Goal: Transaction & Acquisition: Purchase product/service

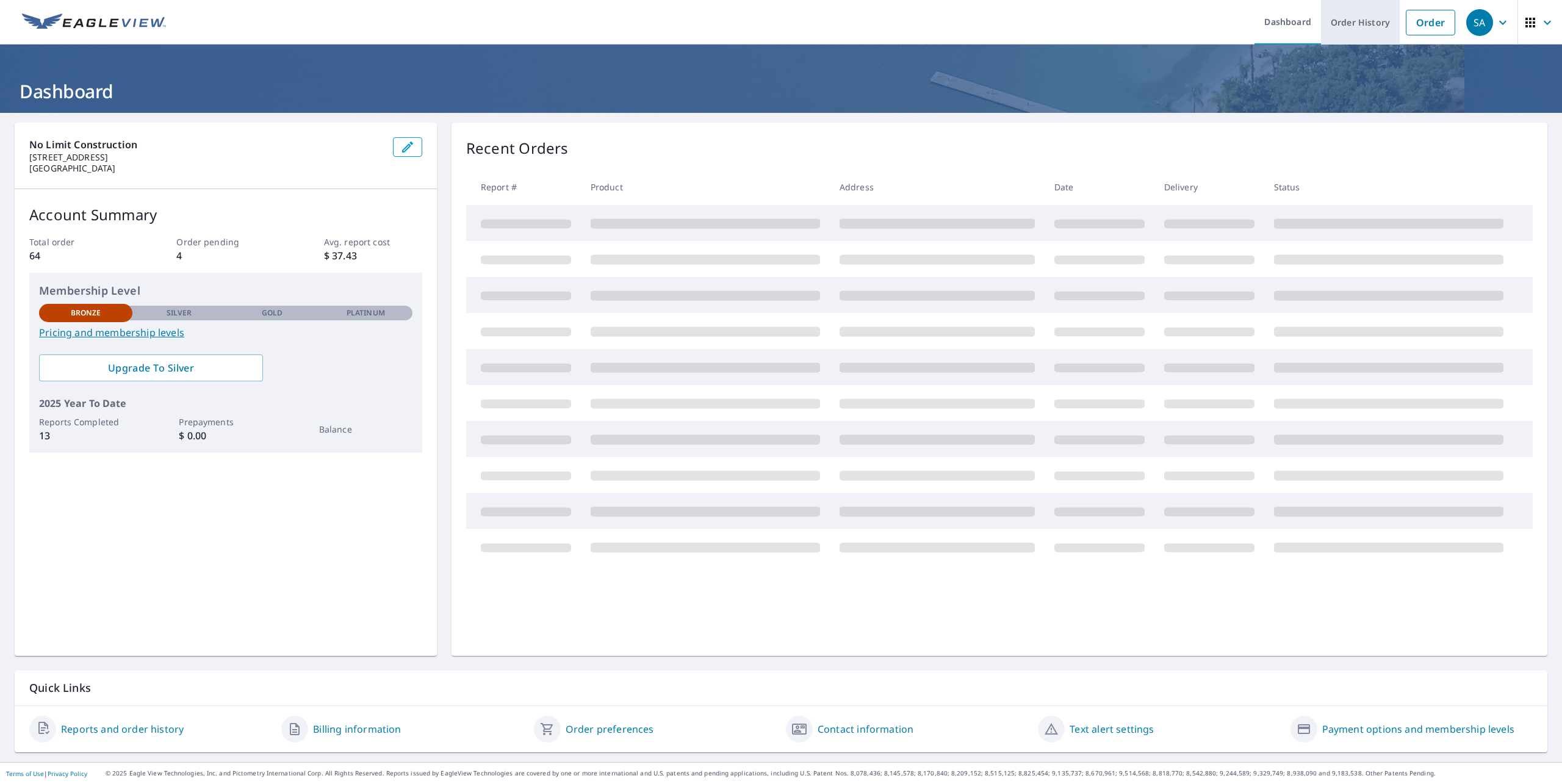
click at [1369, 29] on link "Order History" at bounding box center [1360, 22] width 78 height 44
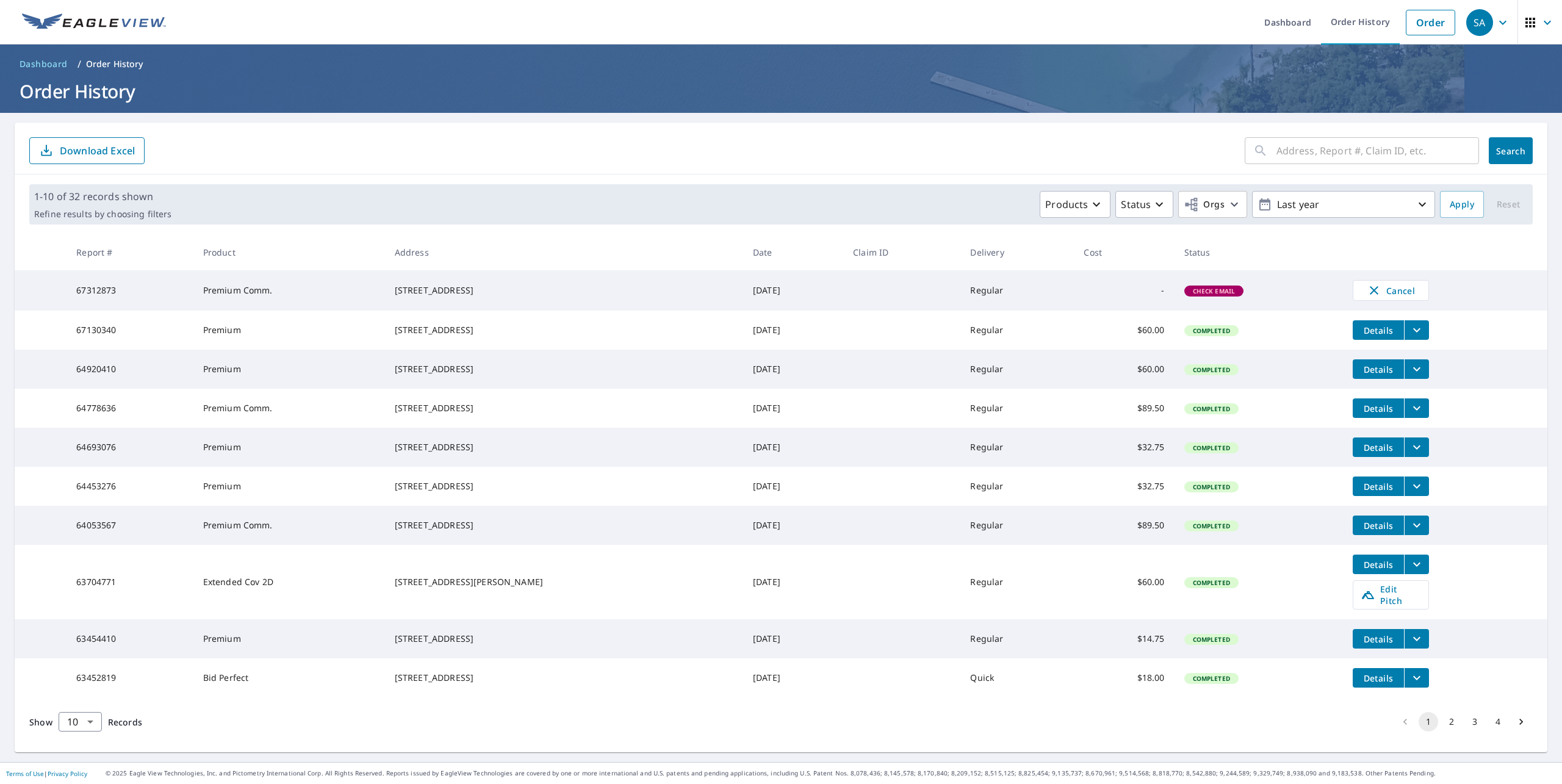
click at [1186, 293] on span "Check Email" at bounding box center [1214, 291] width 58 height 8
click at [1360, 335] on span "Details" at bounding box center [1378, 331] width 37 height 12
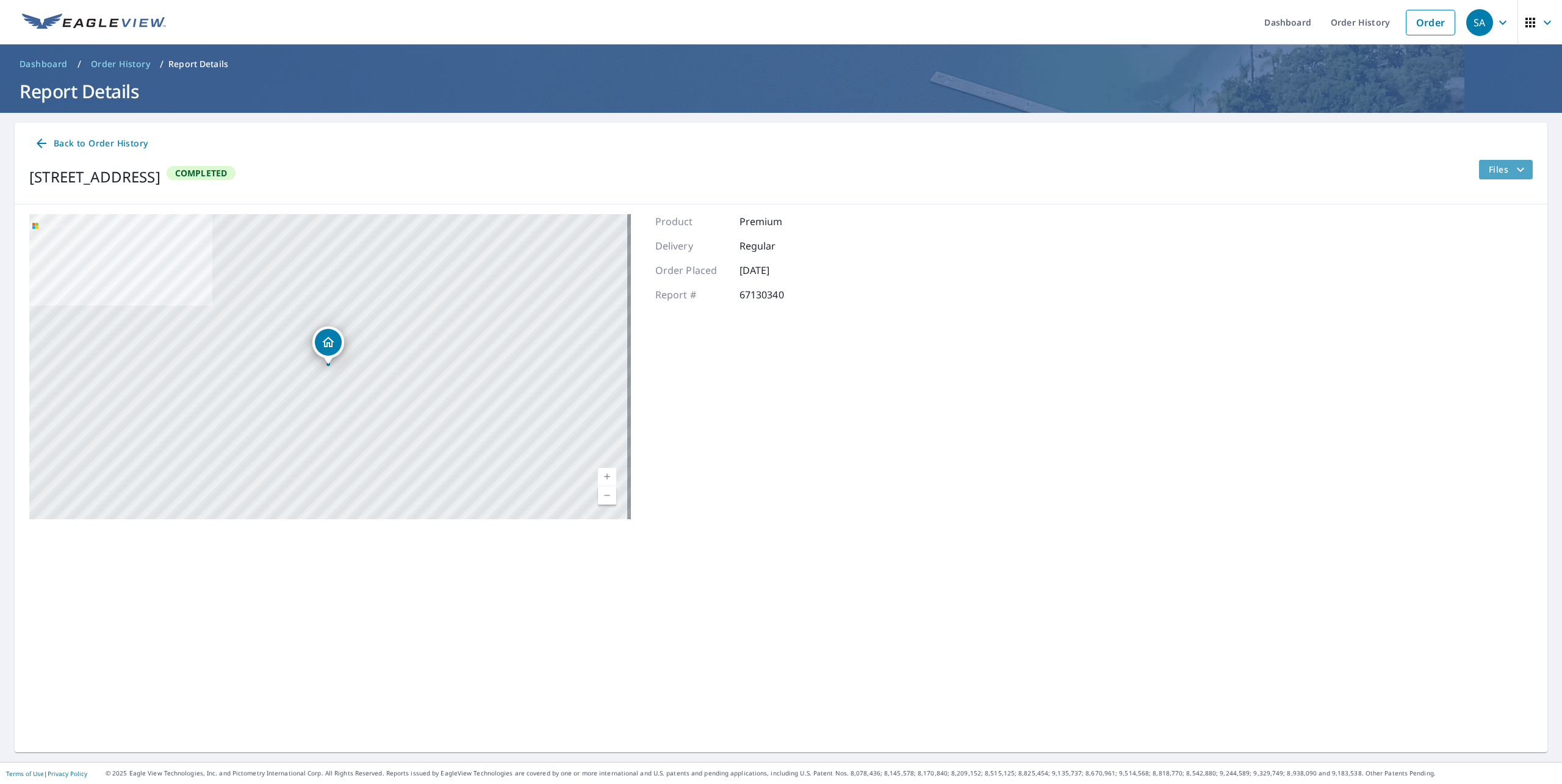
click at [1513, 173] on icon "filesDropdownBtn-67130340" at bounding box center [1520, 169] width 14 height 14
click at [1481, 255] on span "PDF" at bounding box center [1477, 256] width 39 height 14
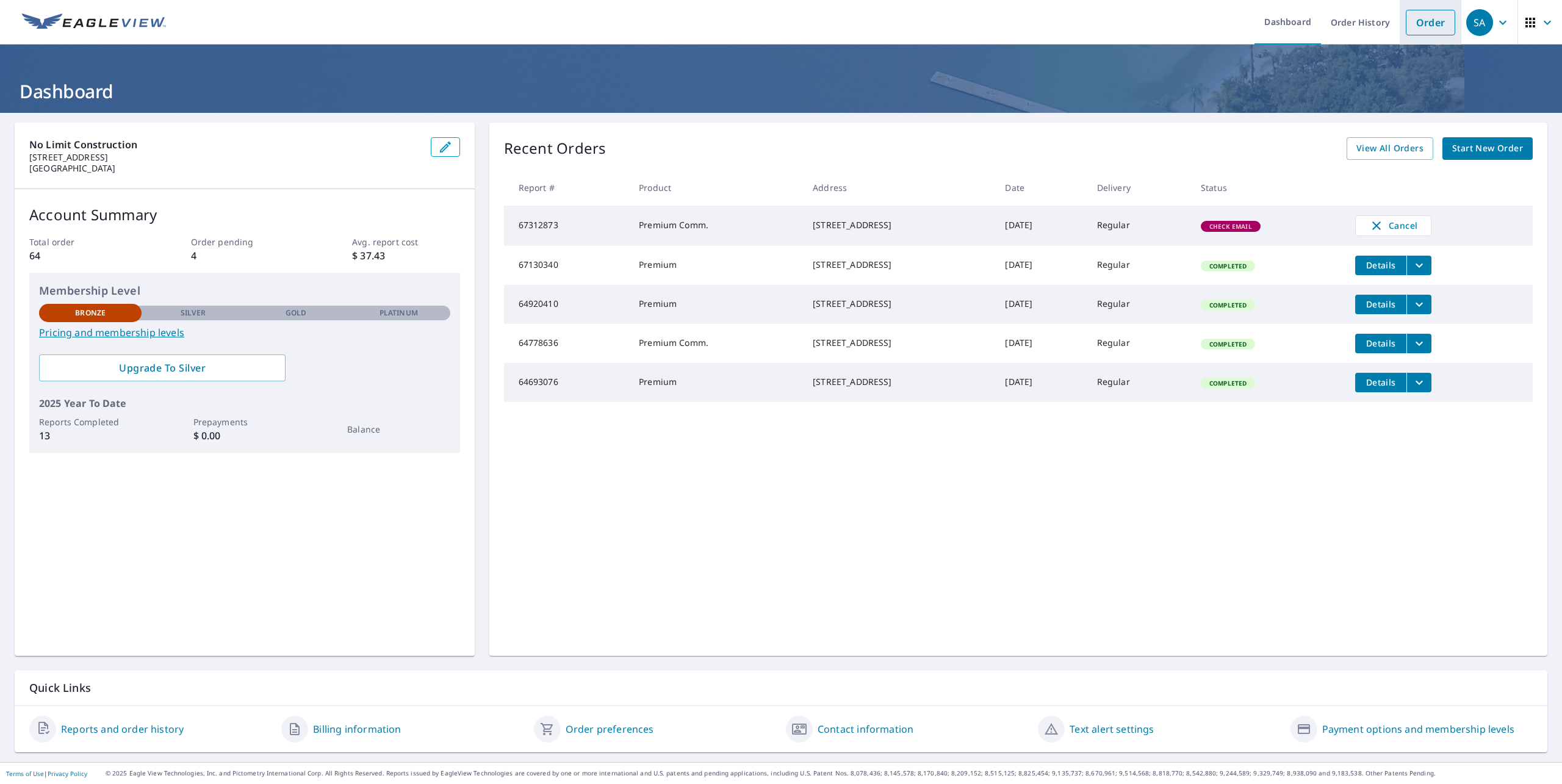
click at [1418, 27] on link "Order" at bounding box center [1431, 22] width 50 height 25
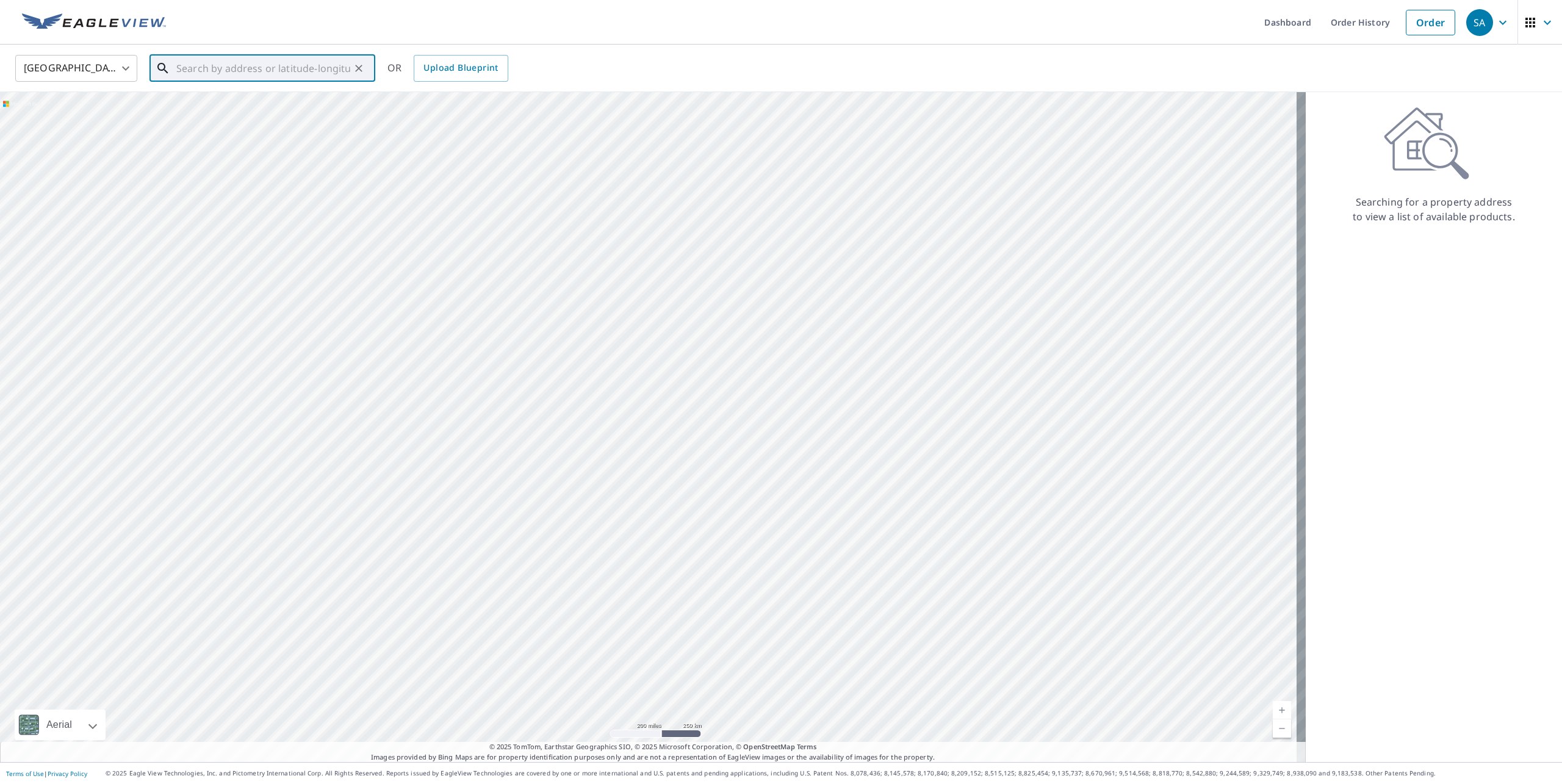
click at [257, 72] on input "text" at bounding box center [263, 68] width 174 height 34
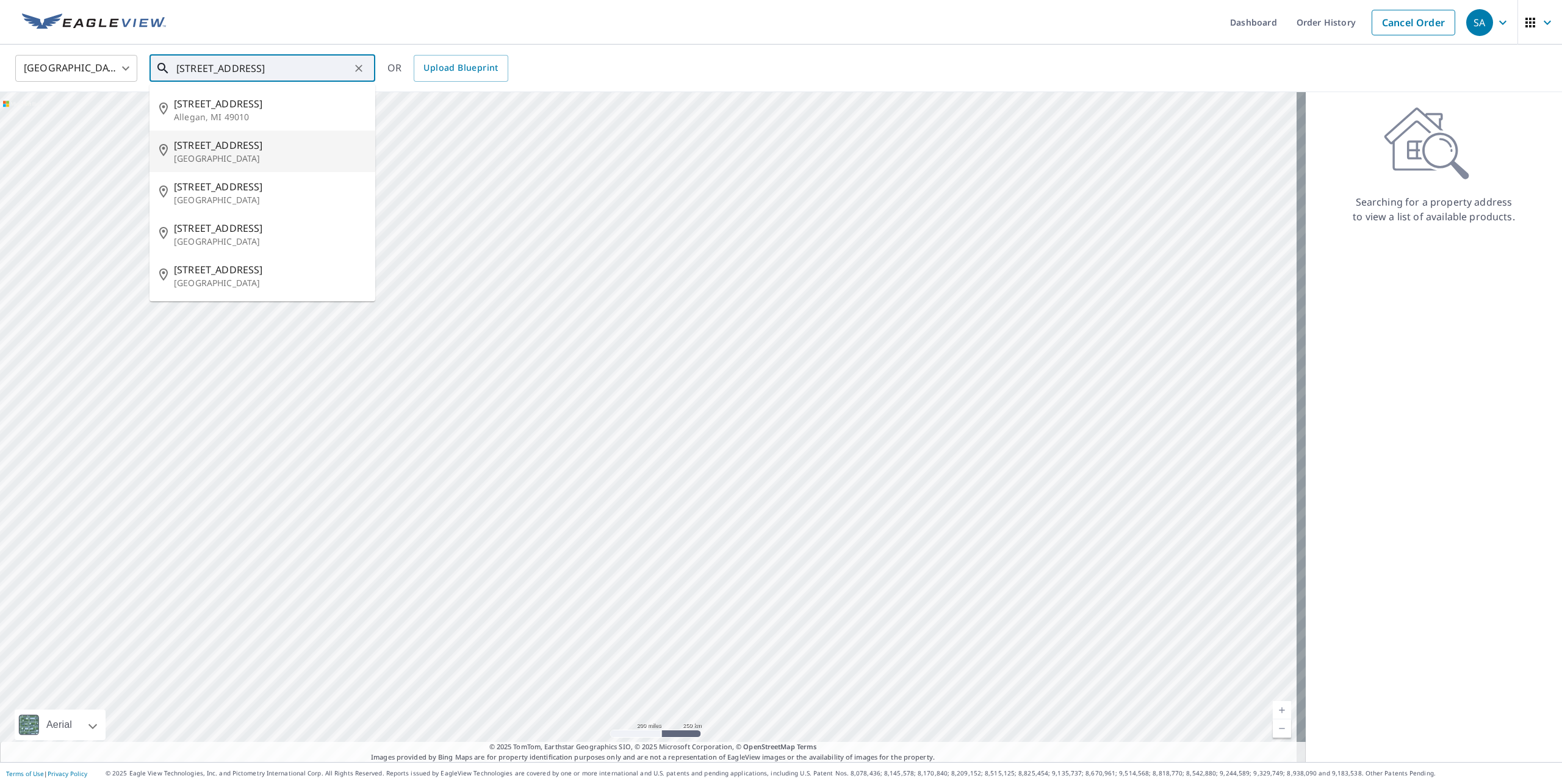
click at [199, 147] on span "[STREET_ADDRESS]" at bounding box center [269, 145] width 191 height 14
type input "[STREET_ADDRESS]"
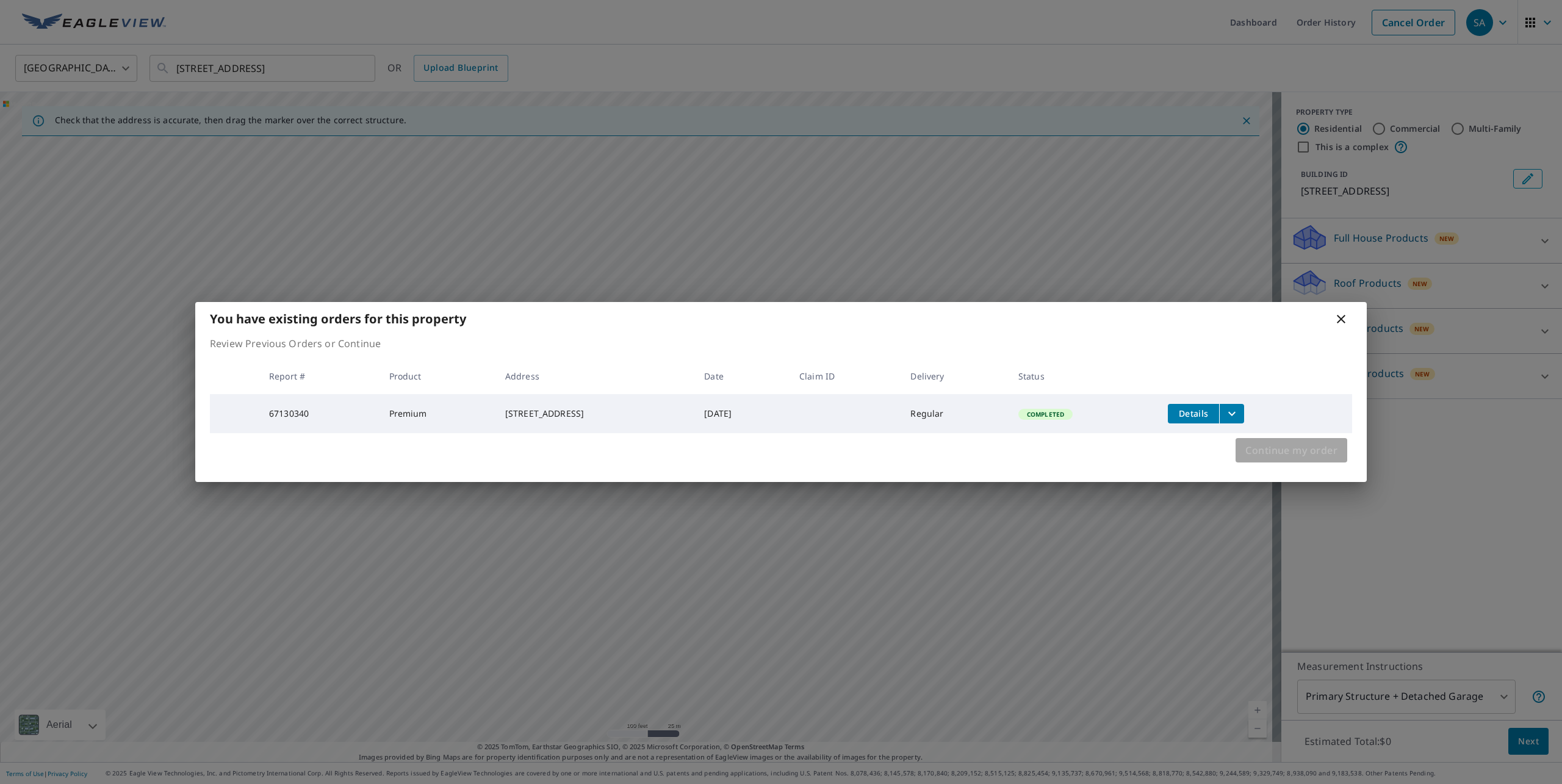
click at [1308, 457] on span "Continue my order" at bounding box center [1291, 450] width 92 height 17
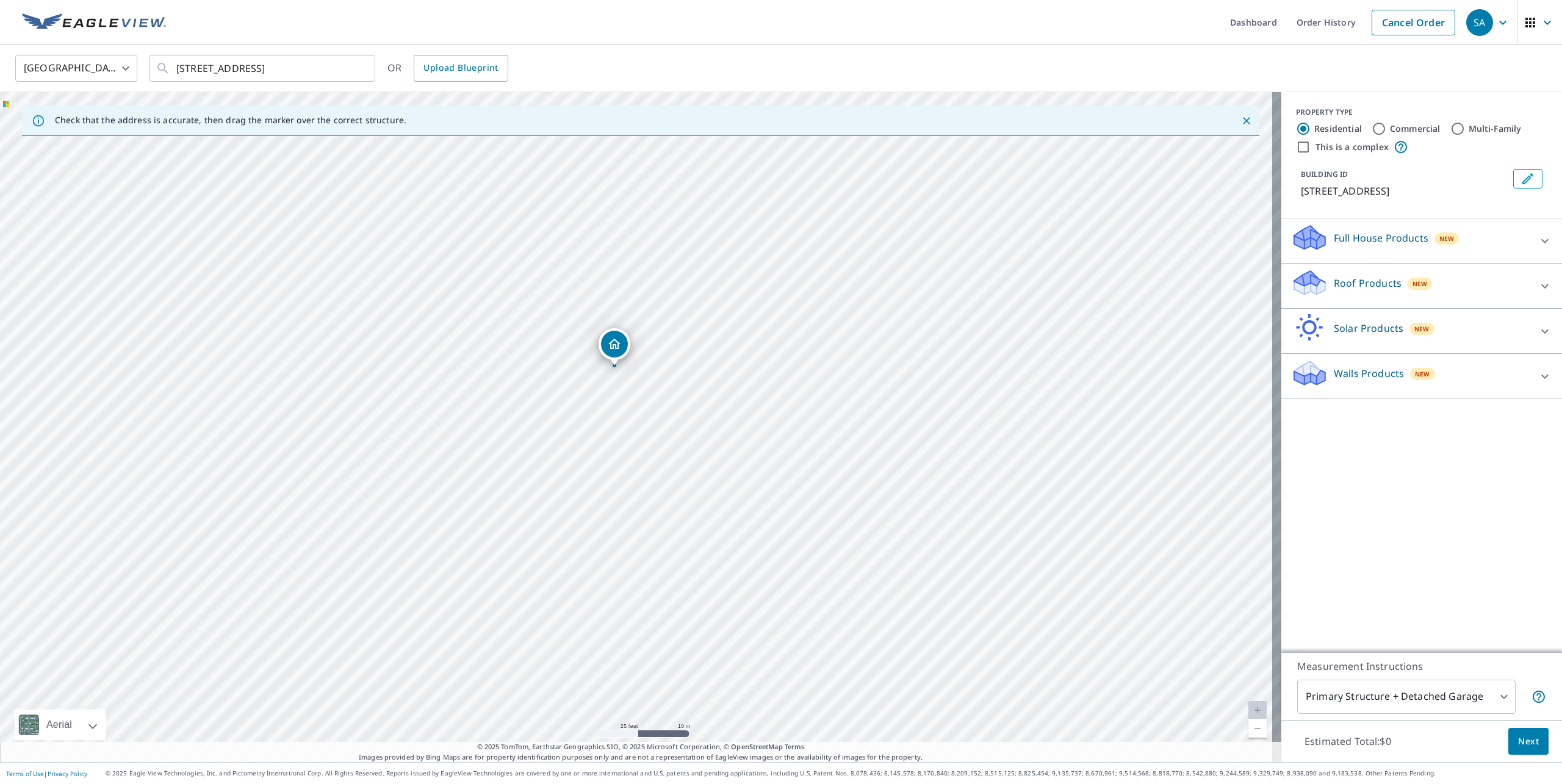
click at [1538, 287] on icon at bounding box center [1545, 286] width 14 height 14
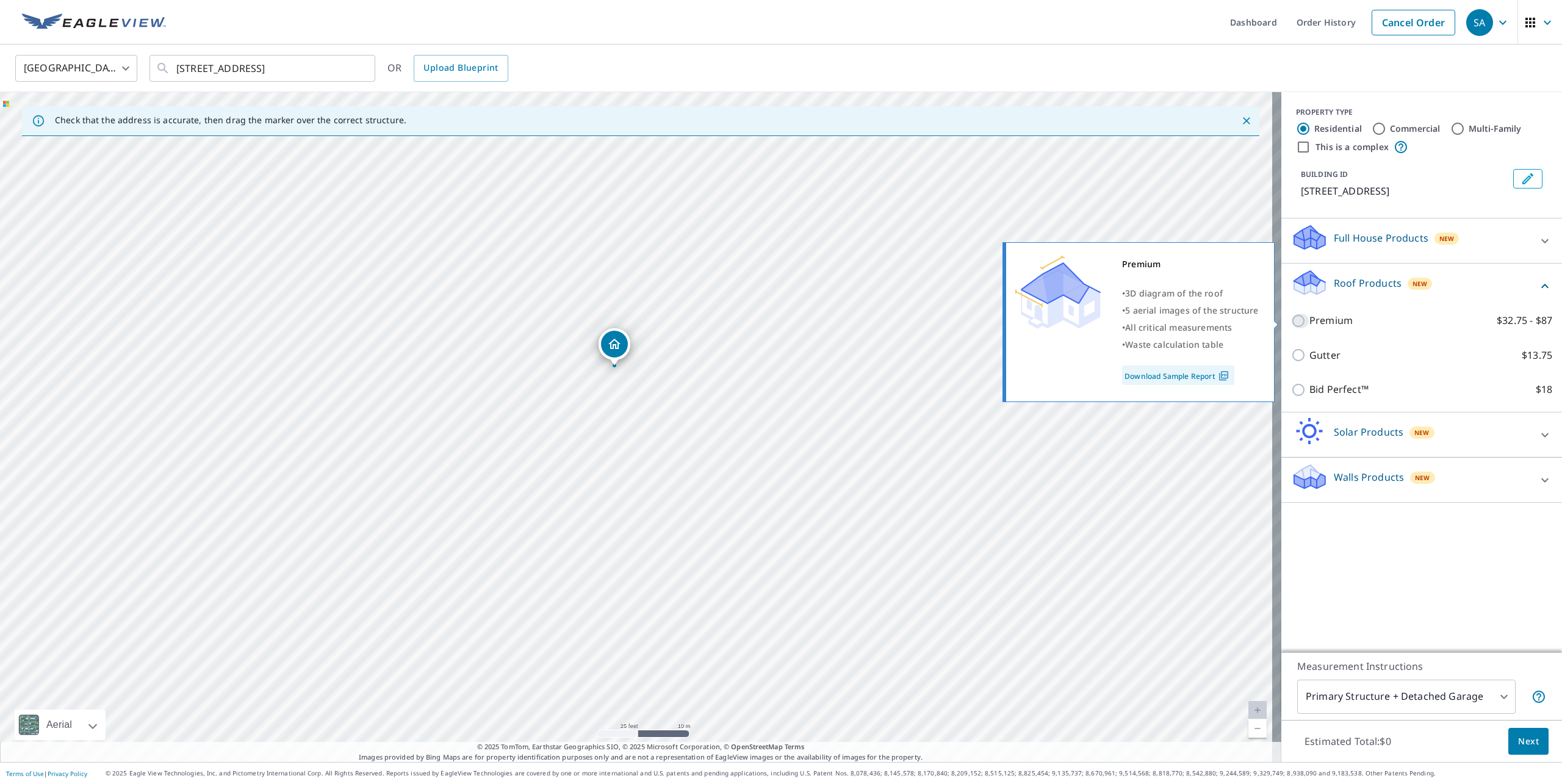
click at [1291, 321] on input "Premium $32.75 - $87" at bounding box center [1300, 321] width 18 height 14
checkbox input "true"
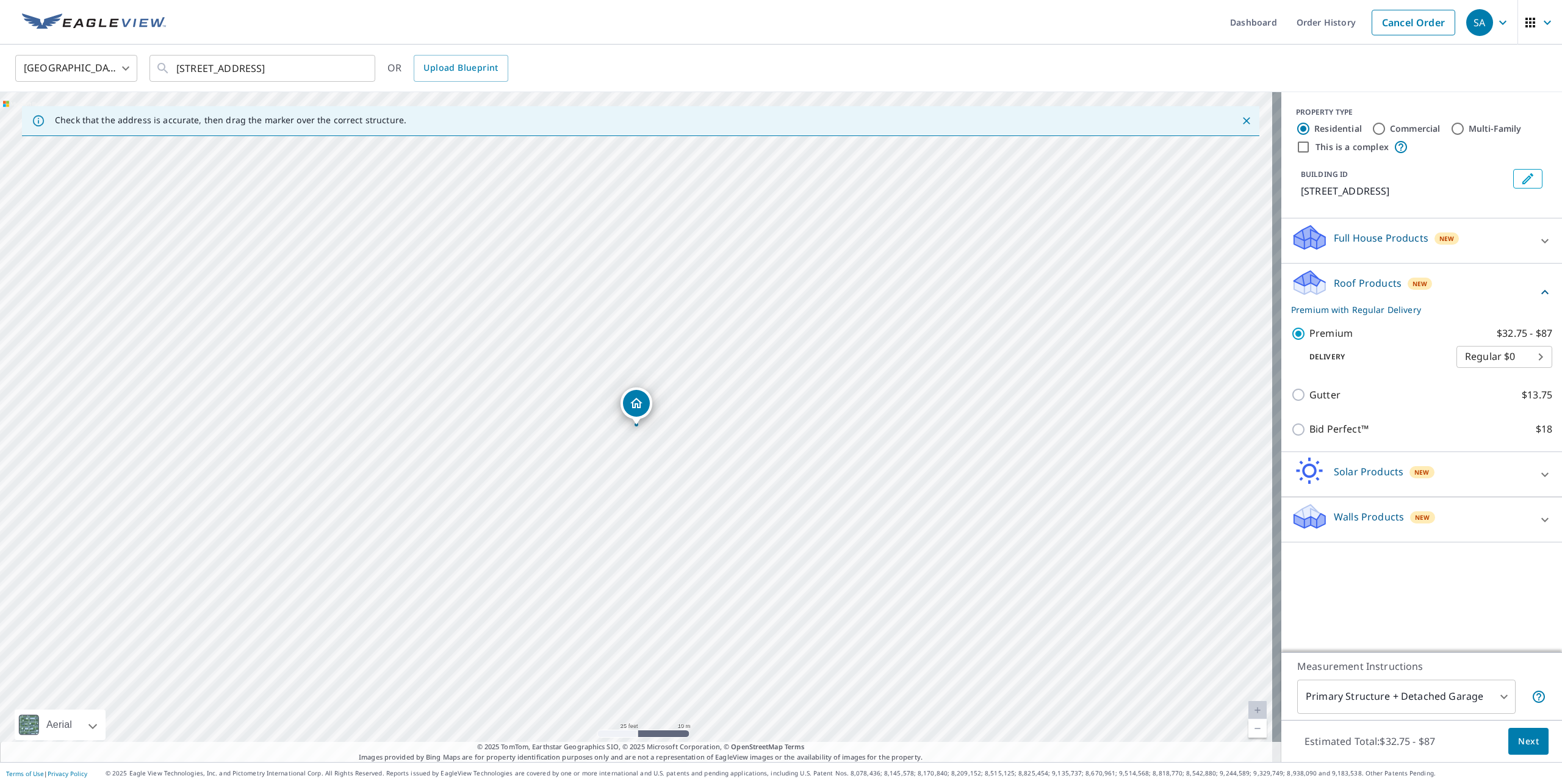
click at [1525, 741] on span "Next" at bounding box center [1529, 741] width 21 height 15
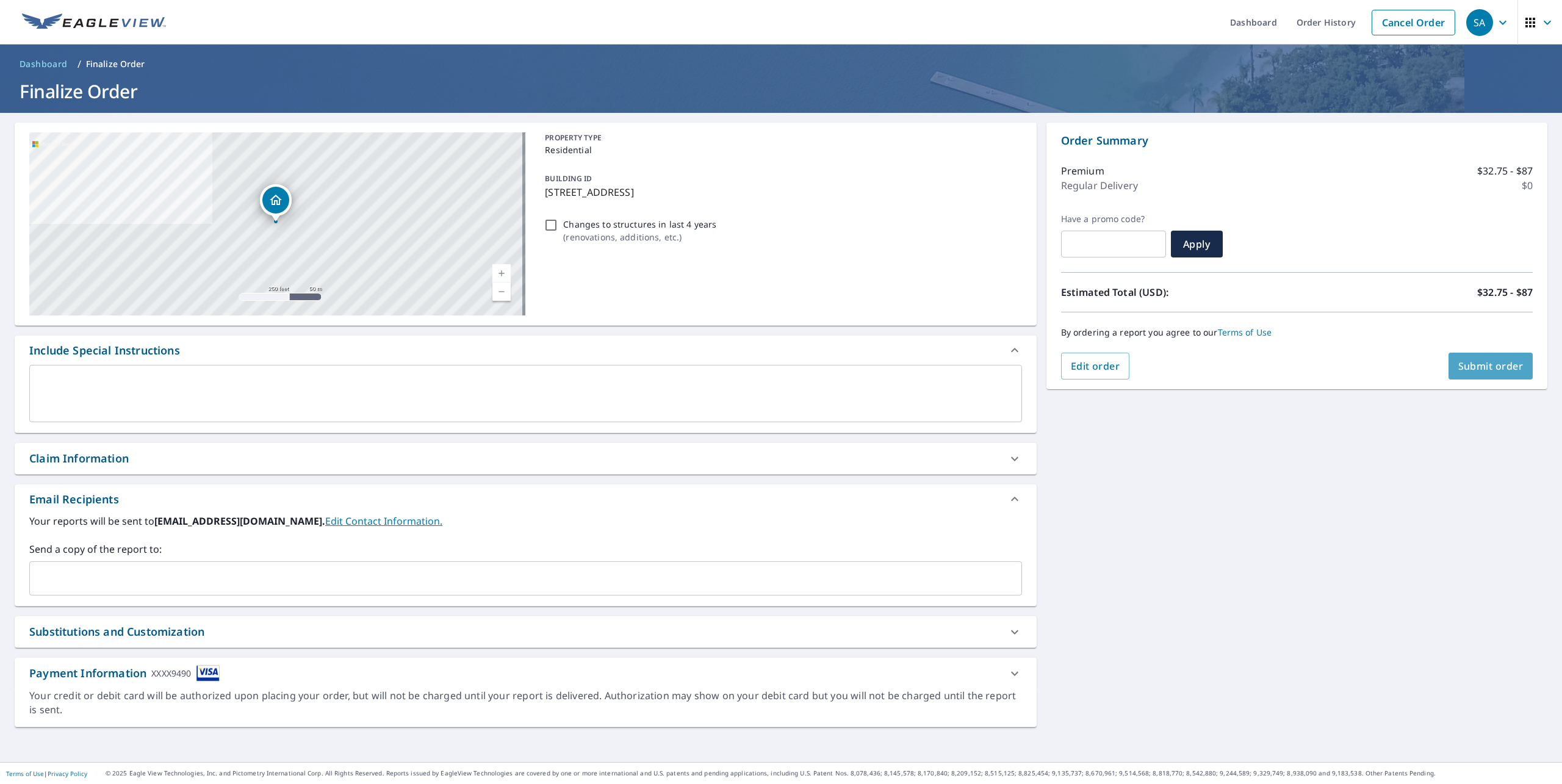
click at [1478, 367] on span "Submit order" at bounding box center [1491, 366] width 65 height 14
